Goal: Find specific page/section: Find specific page/section

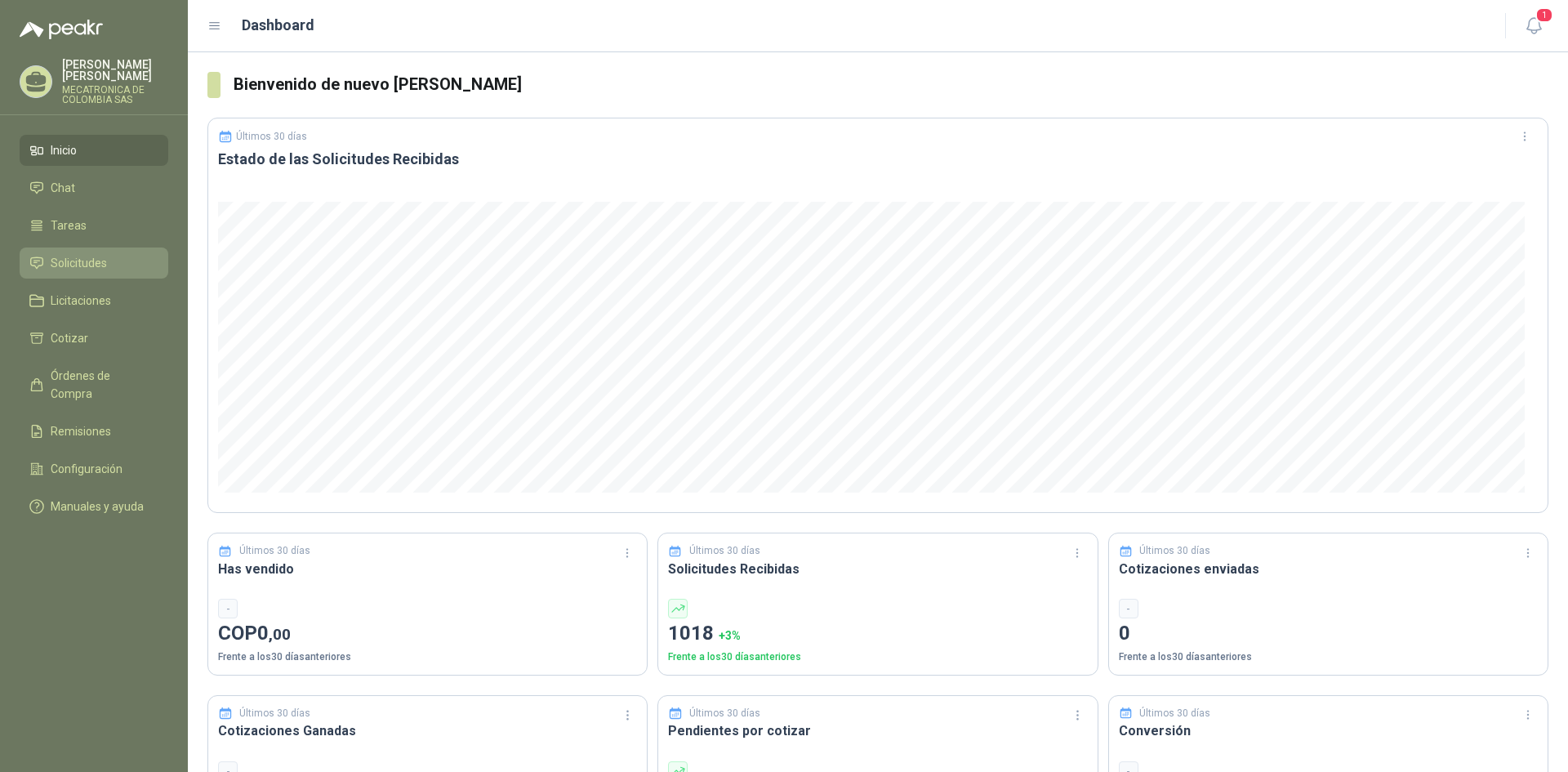
click at [65, 269] on span "Solicitudes" at bounding box center [79, 262] width 56 height 18
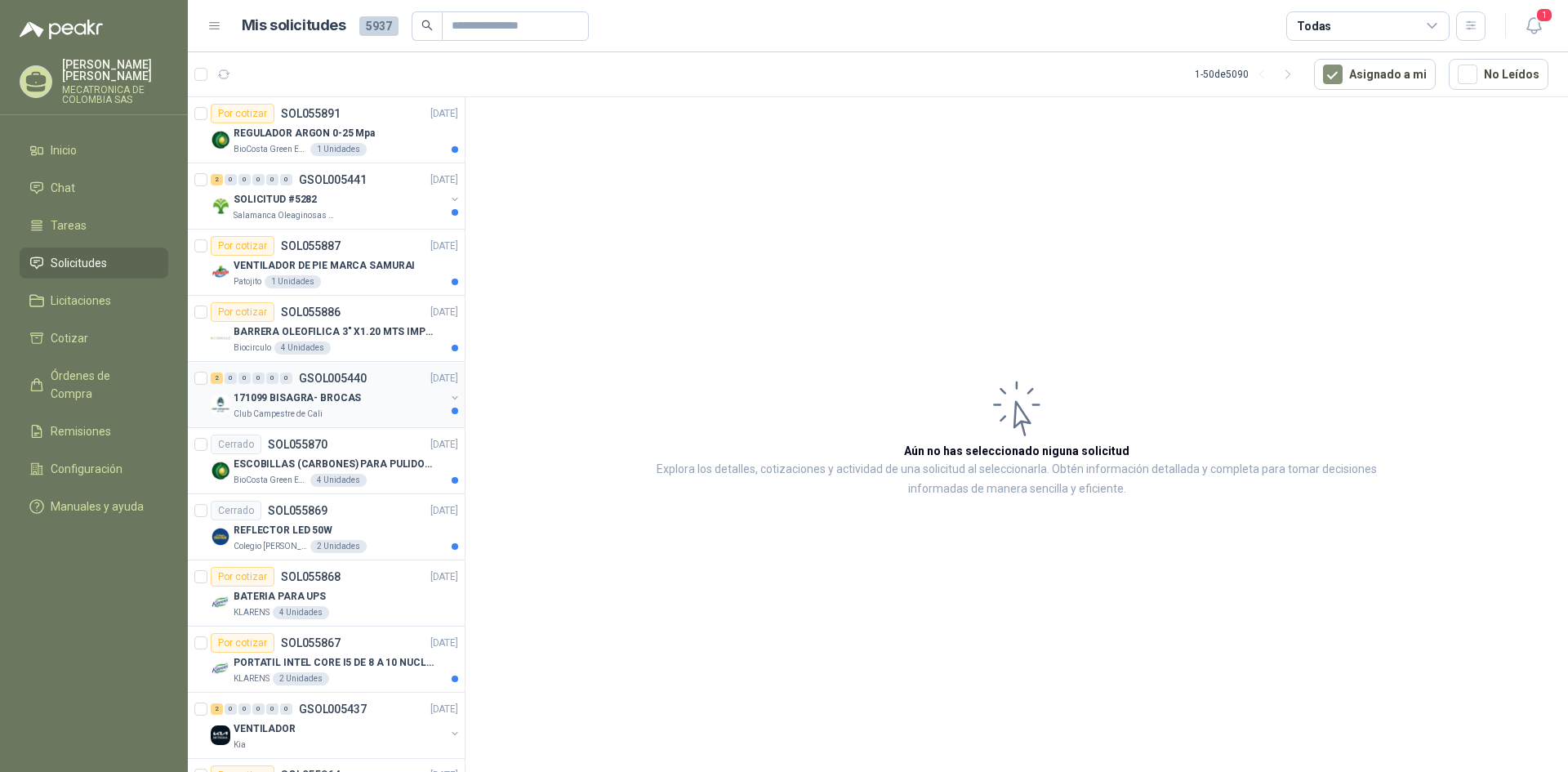
click at [342, 414] on div "Club Campestre de Cali" at bounding box center [339, 414] width 212 height 13
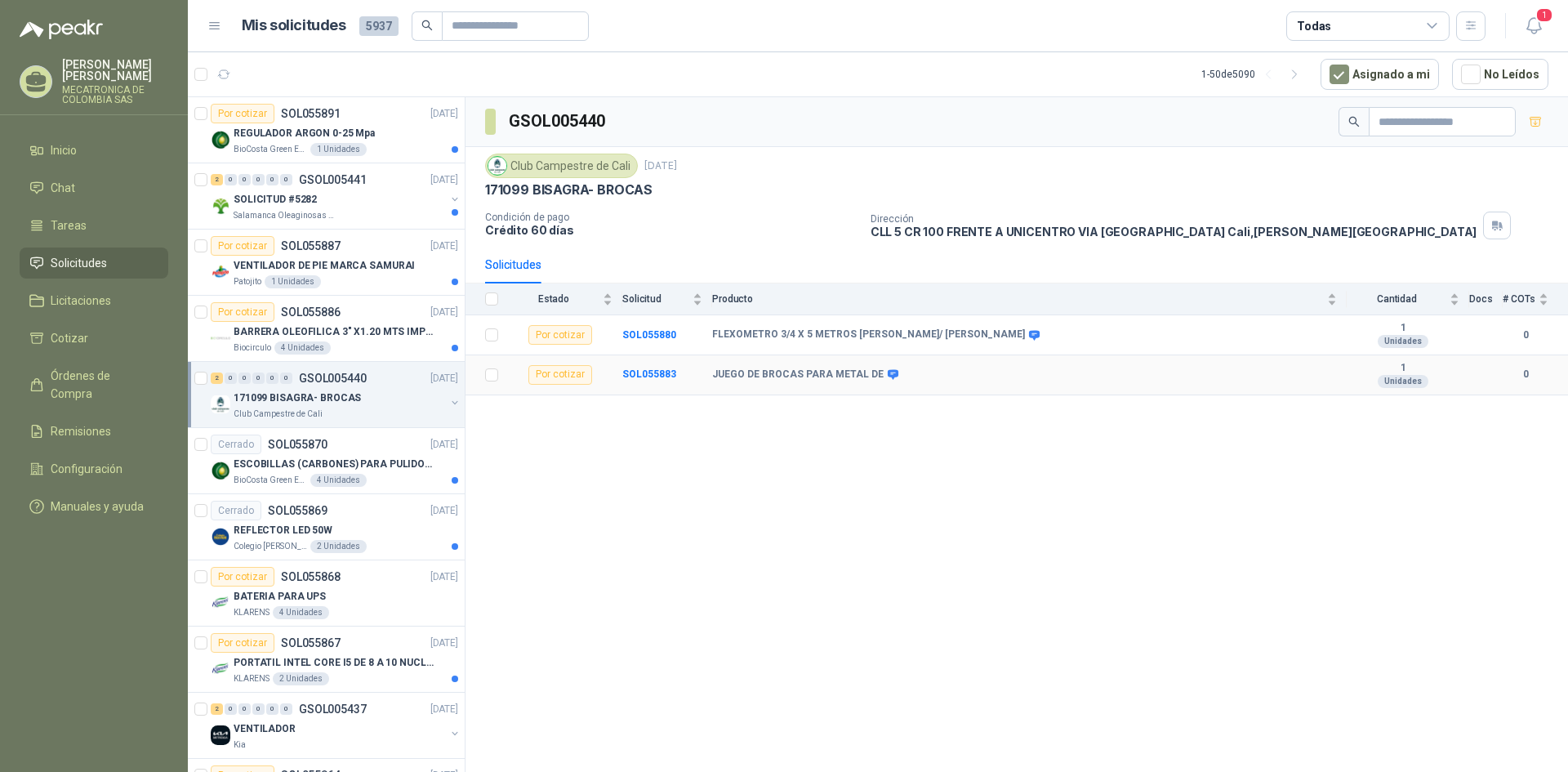
click at [884, 377] on span at bounding box center [890, 374] width 12 height 12
click at [888, 375] on icon at bounding box center [893, 374] width 10 height 9
click at [888, 371] on icon at bounding box center [893, 374] width 10 height 9
click at [863, 374] on b "JUEGO DE BROCAS PARA METAL DE" at bounding box center [798, 375] width 171 height 13
click at [59, 159] on link "Inicio" at bounding box center [94, 150] width 149 height 31
